Goal: Transaction & Acquisition: Download file/media

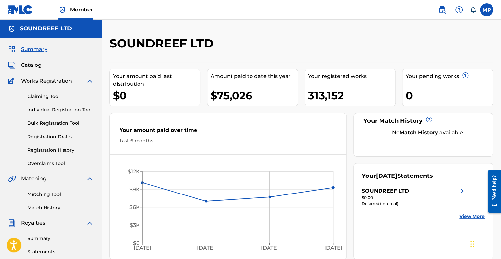
click at [41, 236] on link "Summary" at bounding box center [61, 238] width 66 height 7
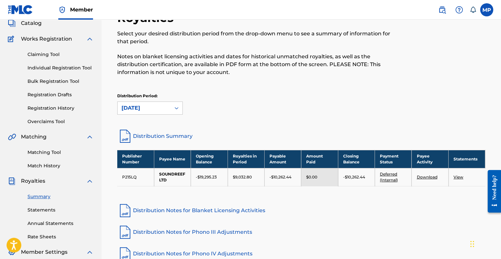
scroll to position [33, 0]
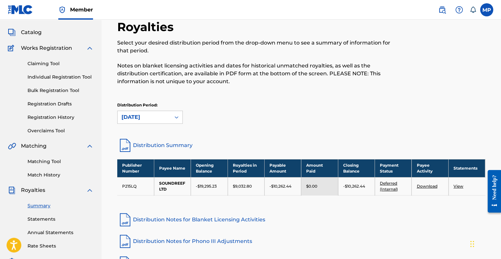
click at [46, 221] on link "Statements" at bounding box center [61, 219] width 66 height 7
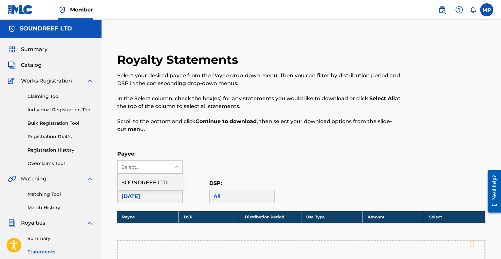
click at [162, 167] on div "Select..." at bounding box center [144, 167] width 45 height 7
click at [139, 190] on div "SOUNDREEF LTD" at bounding box center [150, 182] width 66 height 17
click at [140, 186] on div "SOUNDREEF LTD" at bounding box center [150, 182] width 65 height 16
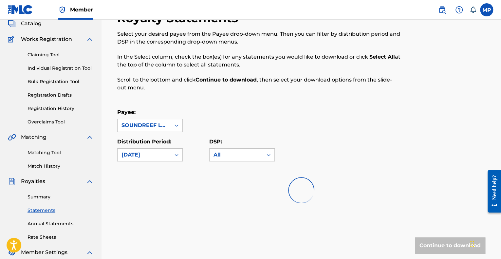
scroll to position [98, 0]
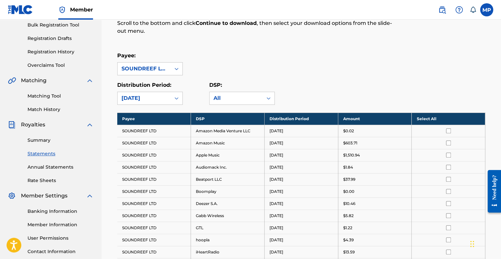
click at [440, 117] on th "Select All" at bounding box center [449, 119] width 74 height 12
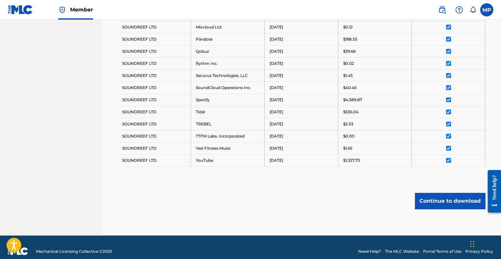
scroll to position [389, 0]
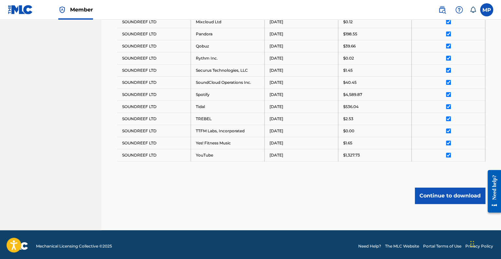
click at [434, 190] on button "Continue to download" at bounding box center [450, 196] width 70 height 16
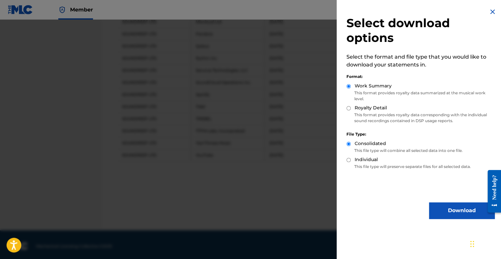
click at [450, 210] on button "Download" at bounding box center [462, 210] width 66 height 16
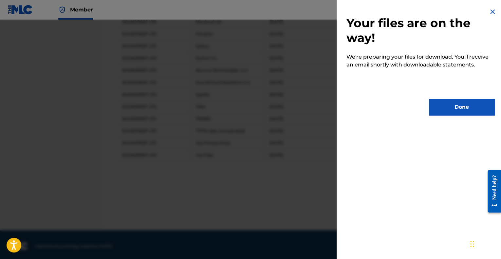
click at [465, 108] on button "Done" at bounding box center [462, 107] width 66 height 16
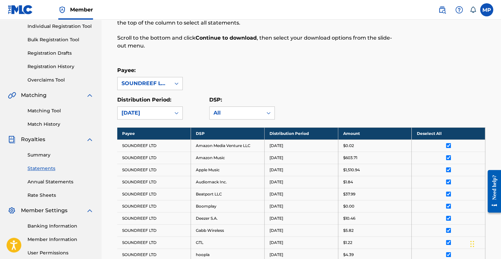
scroll to position [29, 0]
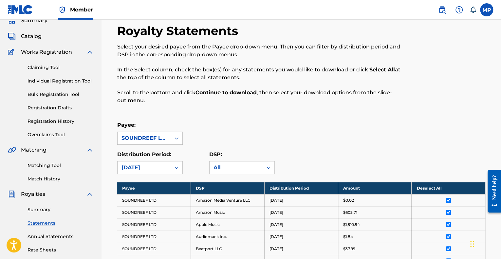
click at [45, 207] on link "Summary" at bounding box center [61, 209] width 66 height 7
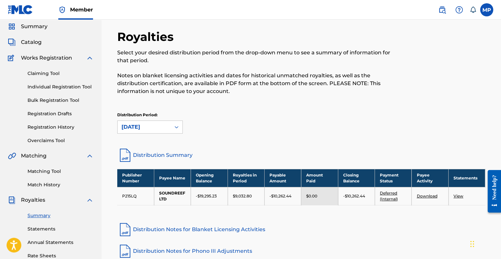
scroll to position [33, 0]
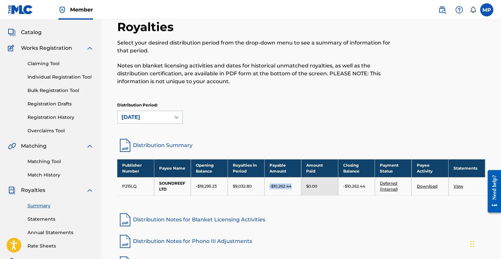
drag, startPoint x: 295, startPoint y: 186, endPoint x: 266, endPoint y: 186, distance: 29.8
click at [266, 186] on td "-$10,262.44" at bounding box center [282, 186] width 37 height 18
copy p "-$10,262.44"
click at [345, 110] on div "Distribution Period: [DATE]" at bounding box center [301, 113] width 368 height 22
